Goal: Information Seeking & Learning: Learn about a topic

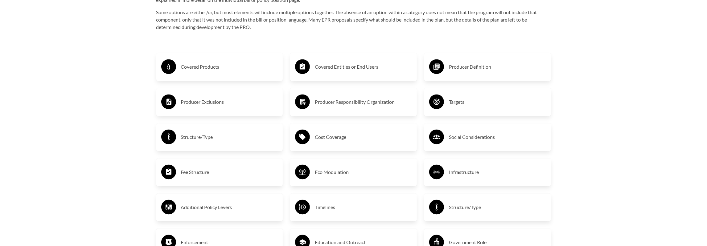
scroll to position [1110, 0]
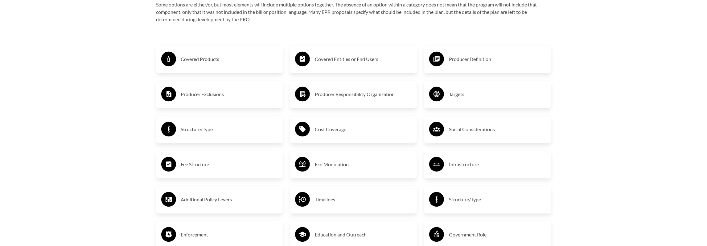
click at [191, 165] on h3 "Fee Structure" at bounding box center [229, 165] width 97 height 10
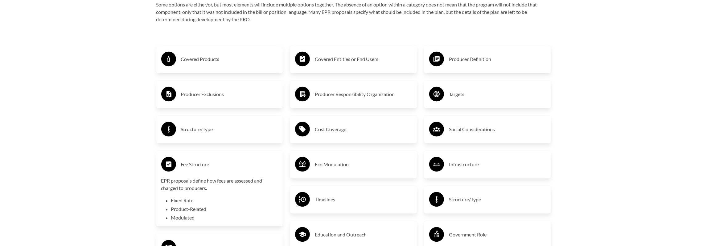
click at [190, 184] on p "EPR proposals define how fees are assessed and charged to producers." at bounding box center [219, 185] width 117 height 15
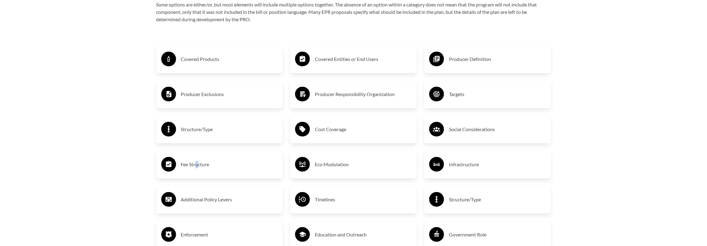
click at [198, 162] on h3 "Fee Structure" at bounding box center [229, 165] width 97 height 10
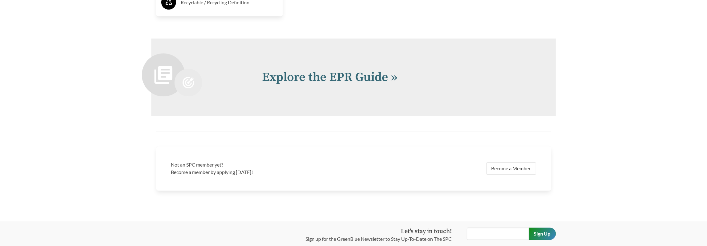
scroll to position [1453, 0]
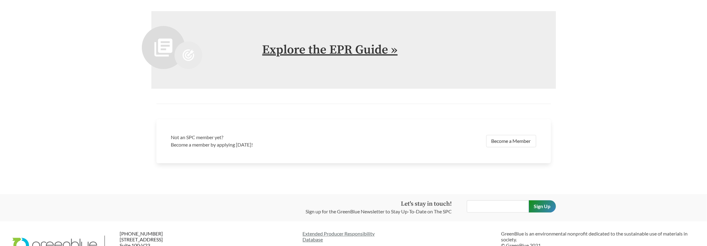
click at [386, 50] on link "Explore the EPR Guide »" at bounding box center [329, 49] width 135 height 15
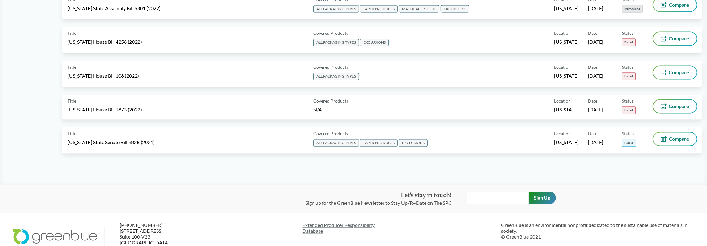
scroll to position [3171, 0]
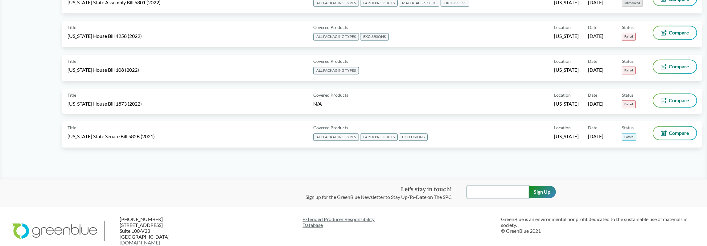
click at [488, 186] on input "text" at bounding box center [498, 192] width 62 height 12
type input "[EMAIL_ADDRESS][DOMAIN_NAME]"
click at [539, 186] on input "Sign Up" at bounding box center [542, 192] width 27 height 12
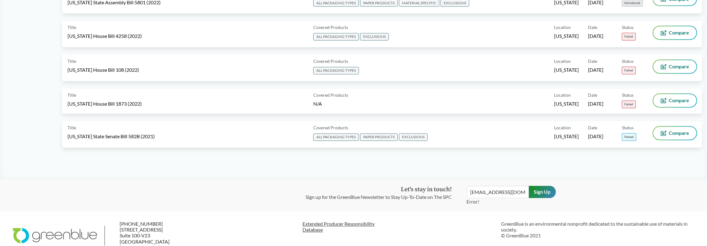
click at [335, 221] on link "Extended Producer Responsibility Database" at bounding box center [400, 227] width 194 height 12
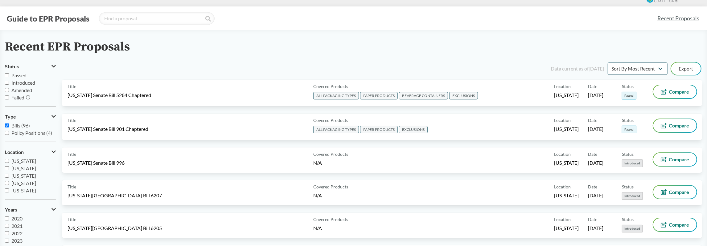
scroll to position [0, 0]
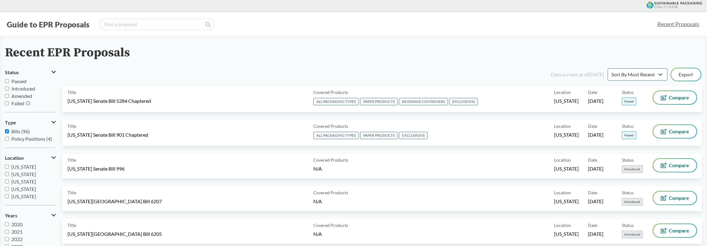
click at [9, 82] on input "Passed" at bounding box center [7, 81] width 4 height 4
checkbox input "true"
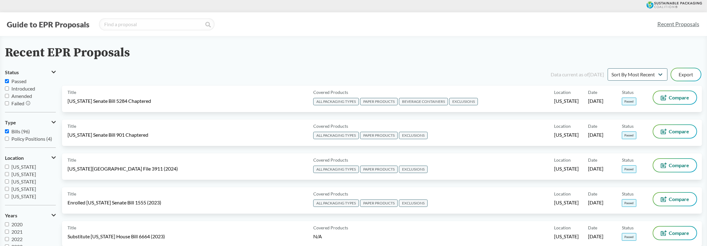
click at [6, 130] on input "Bills (96)" at bounding box center [7, 131] width 4 height 4
checkbox input "false"
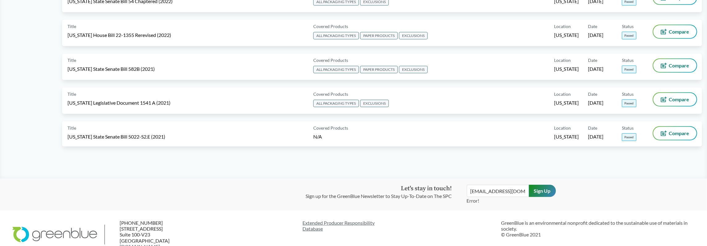
scroll to position [314, 0]
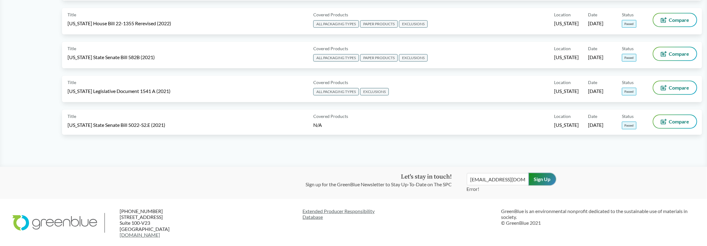
click at [536, 178] on input "Sign Up" at bounding box center [542, 179] width 27 height 12
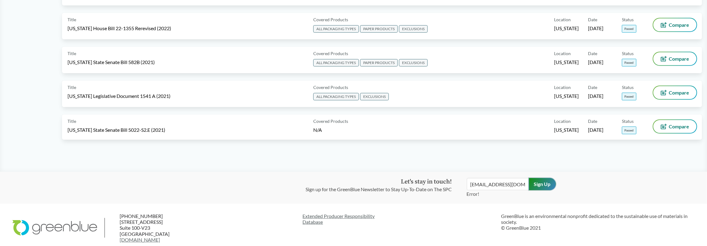
click at [539, 182] on input "Sign Up" at bounding box center [542, 184] width 27 height 12
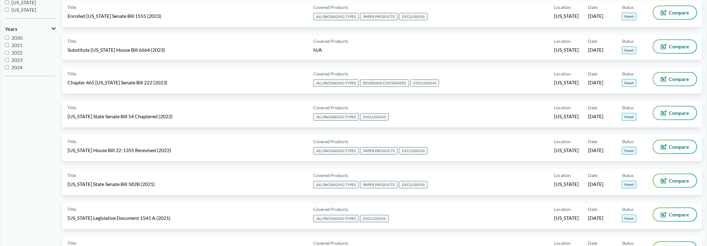
scroll to position [193, 0]
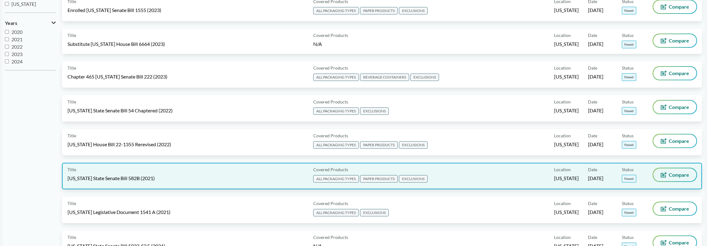
click at [673, 173] on span "Compare" at bounding box center [679, 175] width 20 height 5
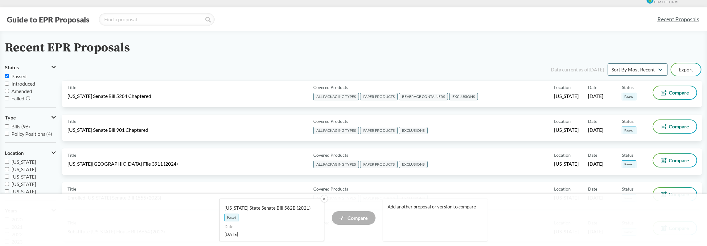
scroll to position [0, 0]
